Goal: Task Accomplishment & Management: Manage account settings

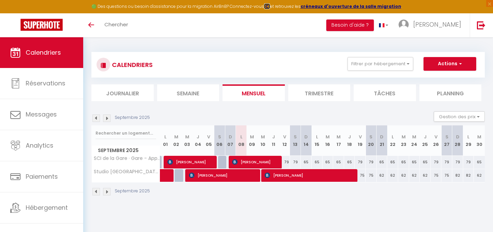
click at [269, 6] on strong "ICI" at bounding box center [267, 6] width 6 height 6
click at [171, 6] on div "🟢 Des questions ou besoin d'assistance pour la migration AirBnB? Connectez-vous…" at bounding box center [246, 6] width 493 height 13
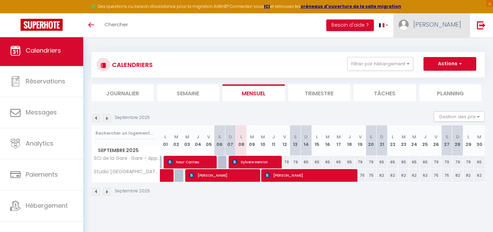
click at [441, 27] on span "[PERSON_NAME]" at bounding box center [437, 24] width 48 height 9
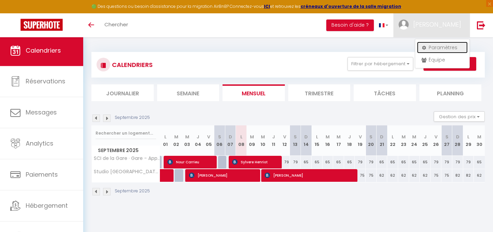
click at [439, 46] on link "Paramètres" at bounding box center [442, 48] width 51 height 12
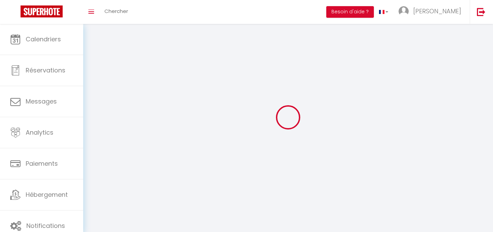
type input "[PERSON_NAME]"
type input "Jullien"
type input "0669538024"
type input "[STREET_ADDRESS]"
type input "73000"
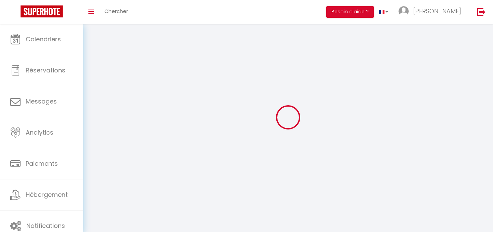
type input "[GEOGRAPHIC_DATA]"
type input "x7JhDTX59wAUwlysrh7eJgyh5"
type input "KM7QFzoWu3b4a81tq6TVyrktj"
select select "28"
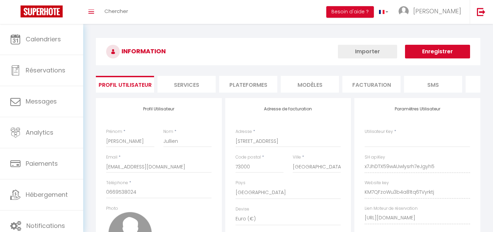
type input "x7JhDTX59wAUwlysrh7eJgyh5"
type input "KM7QFzoWu3b4a81tq6TVyrktj"
type input "[URL][DOMAIN_NAME]"
select select "fr"
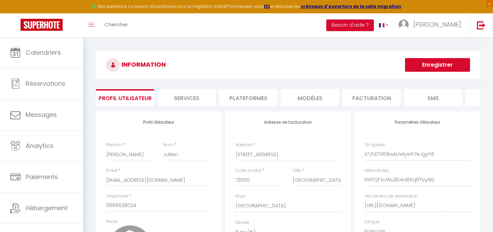
click at [258, 98] on li "Plateformes" at bounding box center [248, 97] width 58 height 17
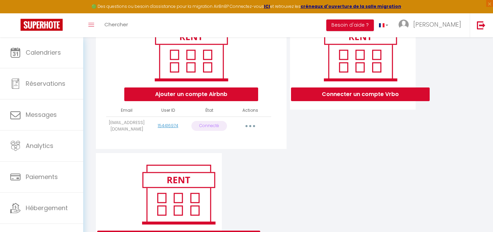
scroll to position [102, 0]
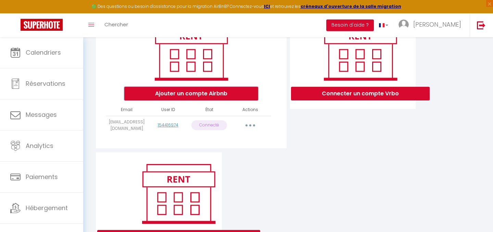
click at [203, 93] on button "Ajouter un compte Airbnb" at bounding box center [191, 94] width 134 height 14
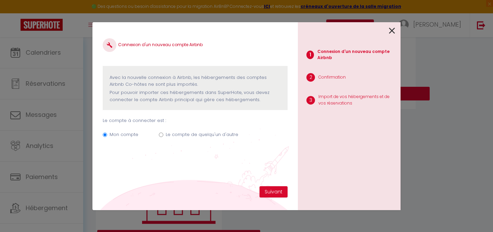
click at [185, 134] on label "Le compte de quelqu'un d'autre" at bounding box center [202, 134] width 73 height 7
click at [163, 134] on input "Le compte de quelqu'un d'autre" at bounding box center [161, 135] width 4 height 4
radio input "true"
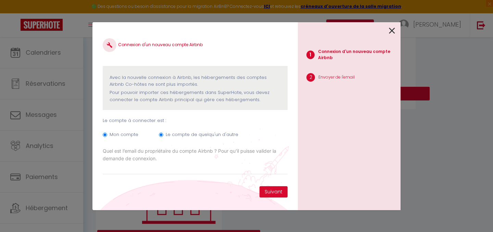
radio input "false"
click at [143, 170] on input "Email connexion Airbnb" at bounding box center [195, 169] width 185 height 12
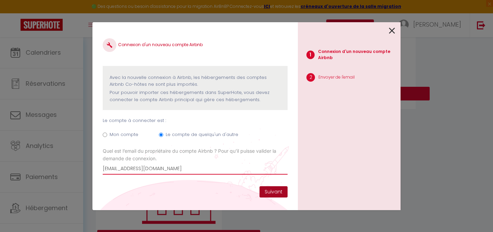
type input "[EMAIL_ADDRESS][DOMAIN_NAME]"
click at [277, 192] on button "Suivant" at bounding box center [273, 192] width 28 height 12
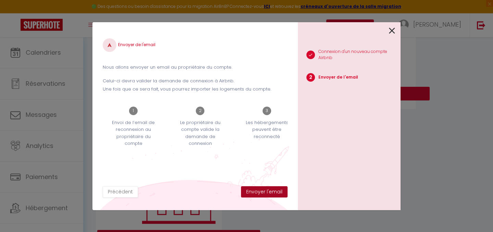
click at [265, 191] on button "Envoyer l'email" at bounding box center [264, 192] width 47 height 12
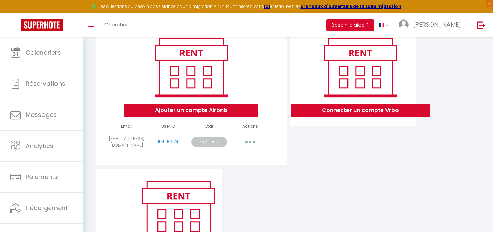
scroll to position [85, 0]
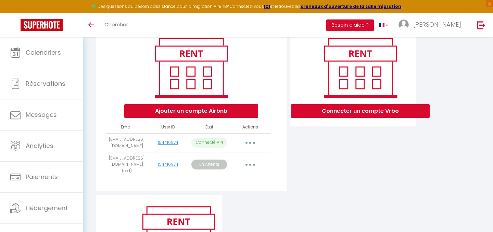
click at [252, 163] on button "button" at bounding box center [250, 164] width 19 height 11
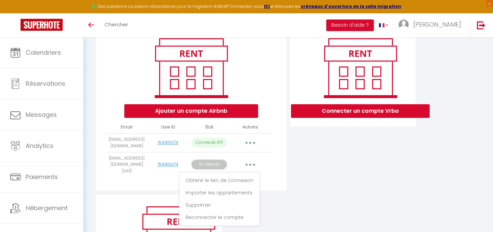
click at [299, 168] on div "Connecter un compte Vrbo" at bounding box center [352, 111] width 129 height 168
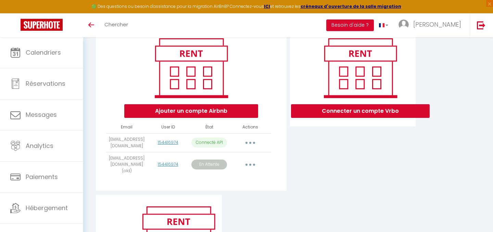
click at [251, 164] on icon "button" at bounding box center [250, 165] width 2 height 2
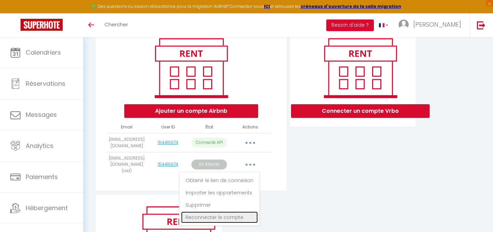
click at [210, 215] on link "Reconnecter le compte" at bounding box center [219, 218] width 77 height 12
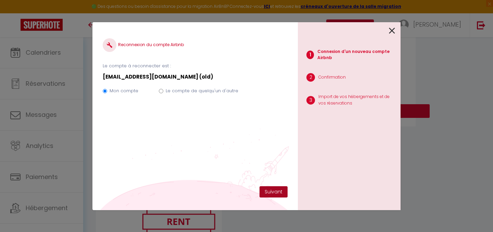
click at [275, 192] on button "Suivant" at bounding box center [273, 192] width 28 height 12
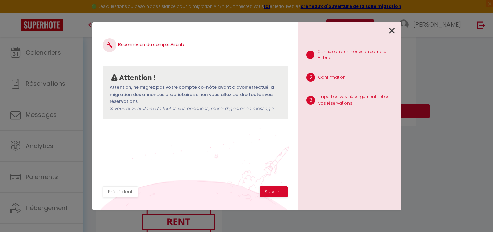
click at [390, 29] on icon at bounding box center [392, 31] width 6 height 10
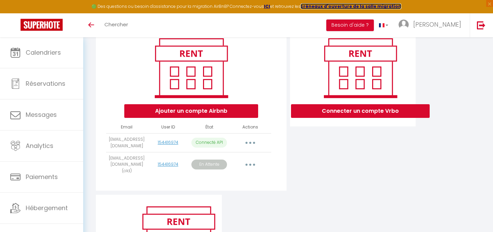
click at [321, 6] on strong "créneaux d'ouverture de la salle migration" at bounding box center [350, 6] width 101 height 6
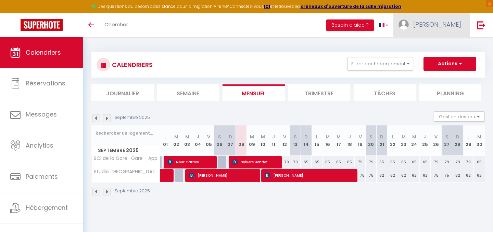
click at [442, 29] on span "[PERSON_NAME]" at bounding box center [437, 24] width 48 height 9
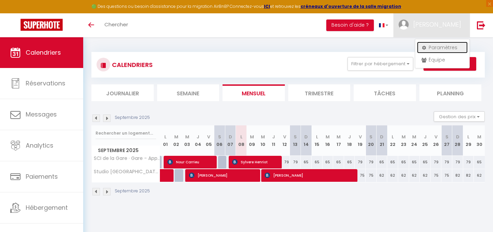
click at [442, 46] on link "Paramètres" at bounding box center [442, 48] width 51 height 12
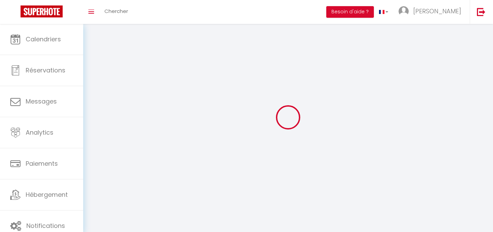
type input "[PERSON_NAME]"
type input "Jullien"
type input "0669538024"
type input "[STREET_ADDRESS]"
type input "73000"
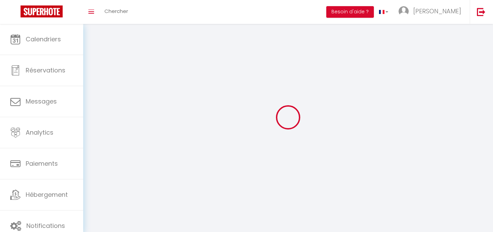
type input "[GEOGRAPHIC_DATA]"
type input "x7JhDTX59wAUwlysrh7eJgyh5"
type input "KM7QFzoWu3b4a81tq6TVyrktj"
select select "28"
select select "fr"
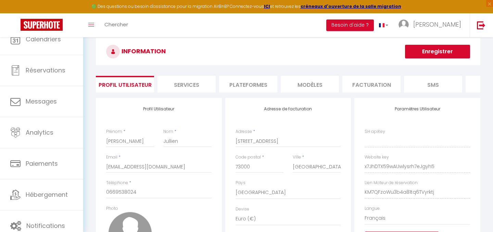
type input "x7JhDTX59wAUwlysrh7eJgyh5"
type input "KM7QFzoWu3b4a81tq6TVyrktj"
type input "[URL][DOMAIN_NAME]"
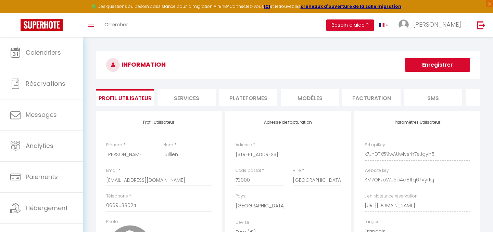
click at [237, 95] on li "Plateformes" at bounding box center [248, 97] width 58 height 17
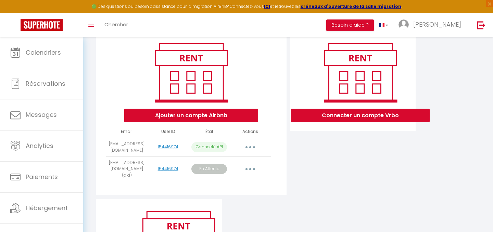
scroll to position [81, 0]
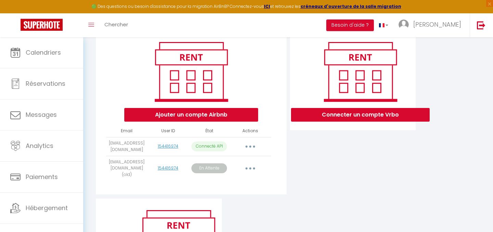
click at [250, 147] on icon "button" at bounding box center [250, 147] width 2 height 2
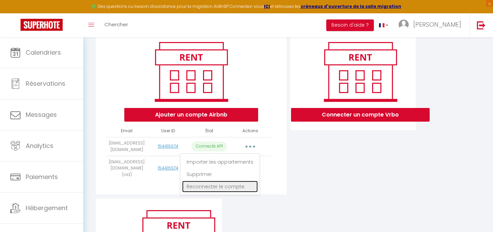
click at [234, 186] on link "Reconnecter le compte" at bounding box center [220, 187] width 76 height 12
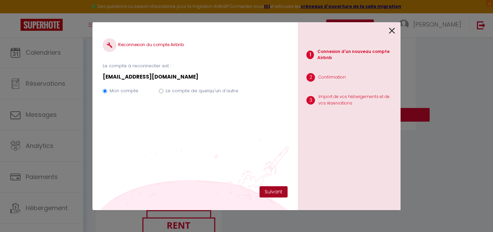
click at [273, 190] on button "Suivant" at bounding box center [273, 192] width 28 height 12
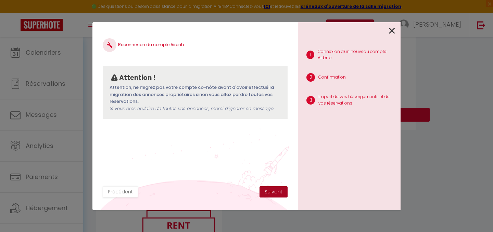
click at [273, 190] on button "Suivant" at bounding box center [273, 192] width 28 height 12
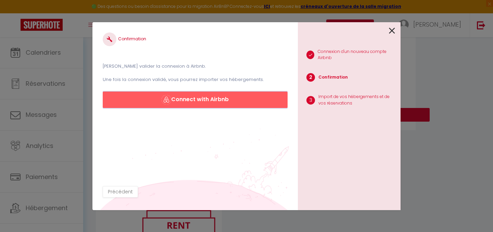
click at [188, 97] on button "Connect with Airbnb" at bounding box center [195, 100] width 185 height 16
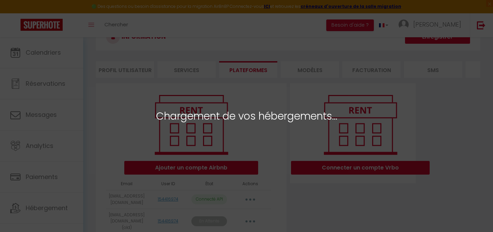
scroll to position [48, 0]
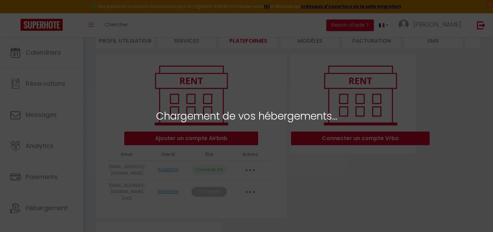
select select "23526"
select select
select select "27302"
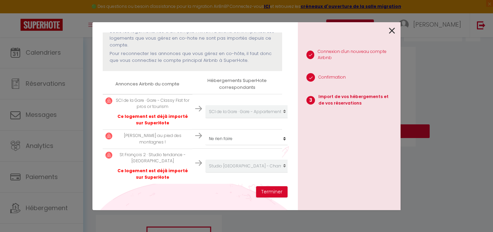
scroll to position [81, 0]
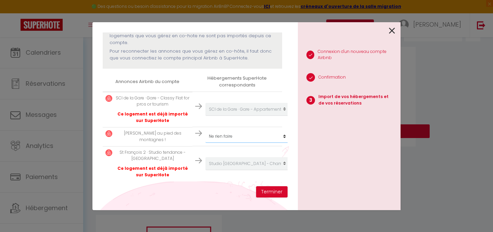
click at [221, 137] on select "Créer un nouvel hébergement Ne rien faire Studio [GEOGRAPHIC_DATA][PERSON_NAME]…" at bounding box center [247, 136] width 84 height 13
click at [205, 130] on select "Créer un nouvel hébergement Ne rien faire Studio St François - Chambéry SCI de …" at bounding box center [247, 136] width 84 height 13
click at [268, 191] on button "Terminer" at bounding box center [271, 192] width 31 height 12
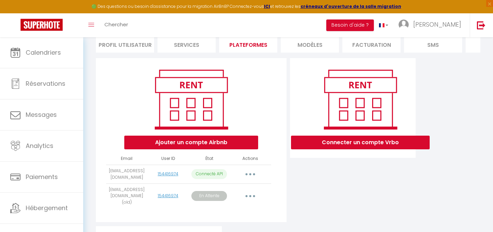
scroll to position [54, 0]
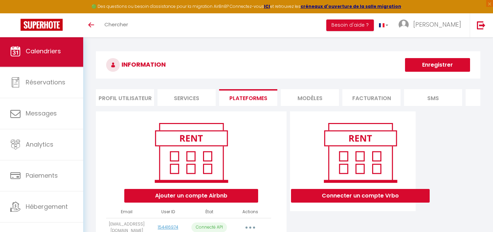
click at [38, 55] on span "Calendriers" at bounding box center [43, 51] width 35 height 9
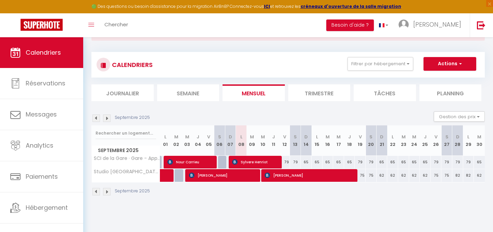
scroll to position [37, 0]
